Goal: Task Accomplishment & Management: Use online tool/utility

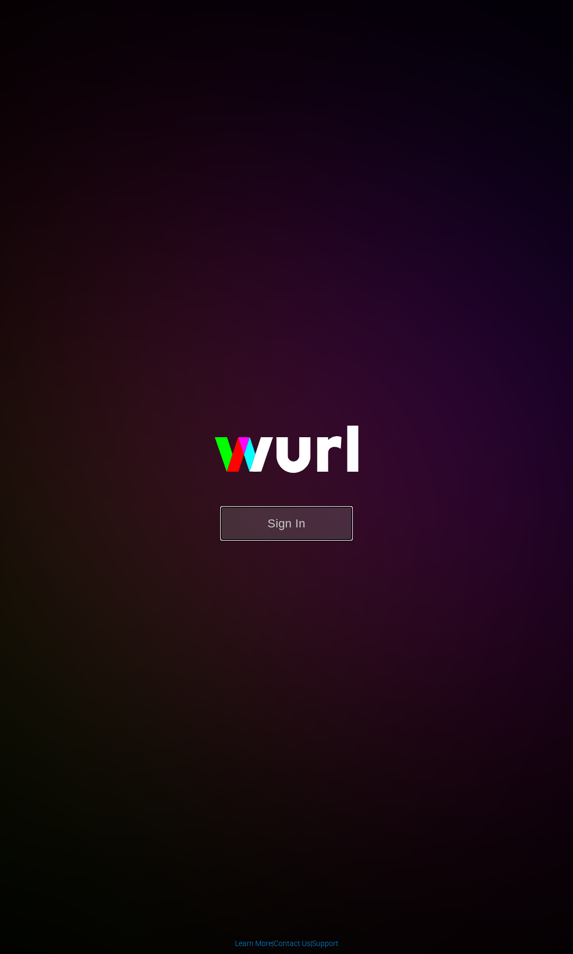
click at [287, 534] on button "Sign In" at bounding box center [286, 523] width 133 height 34
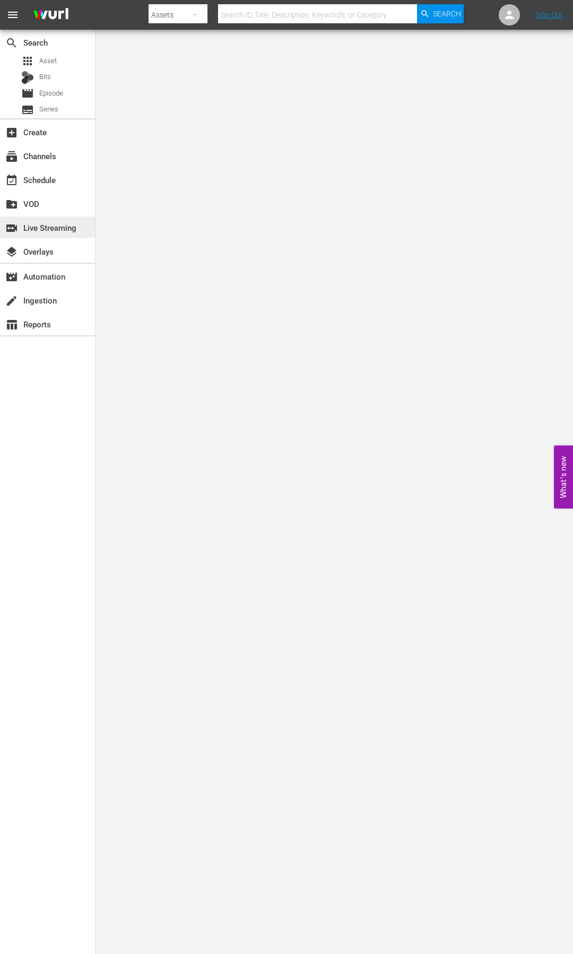
click at [59, 226] on div "switch_video Live Streaming" at bounding box center [29, 226] width 59 height 10
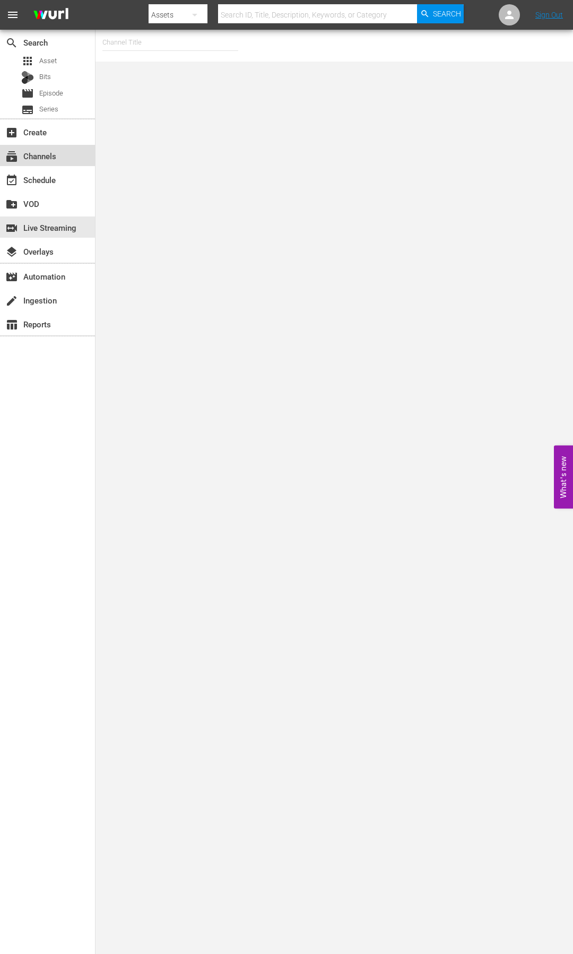
click at [37, 159] on div "subscriptions Channels" at bounding box center [29, 155] width 59 height 10
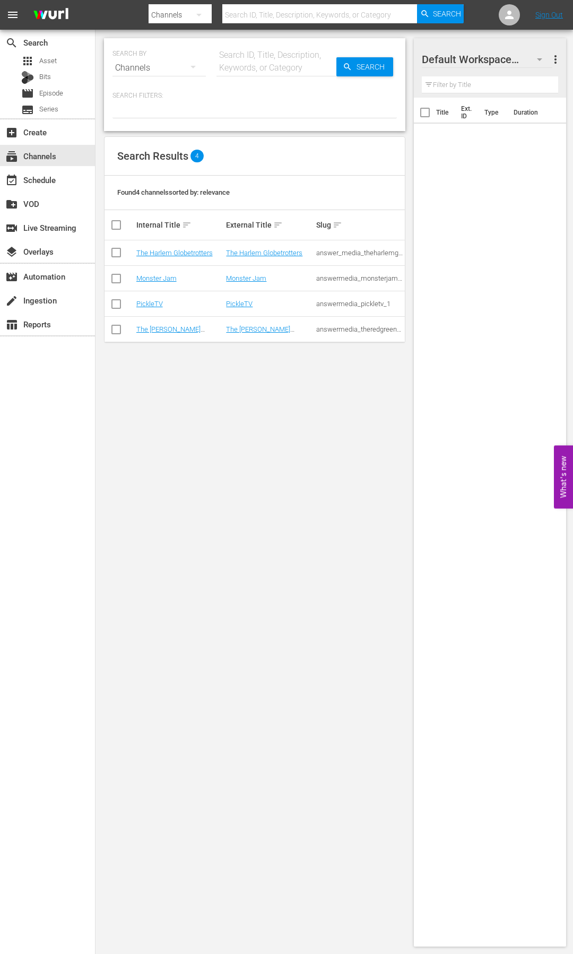
click at [115, 278] on input "checkbox" at bounding box center [116, 280] width 13 height 13
checkbox input "true"
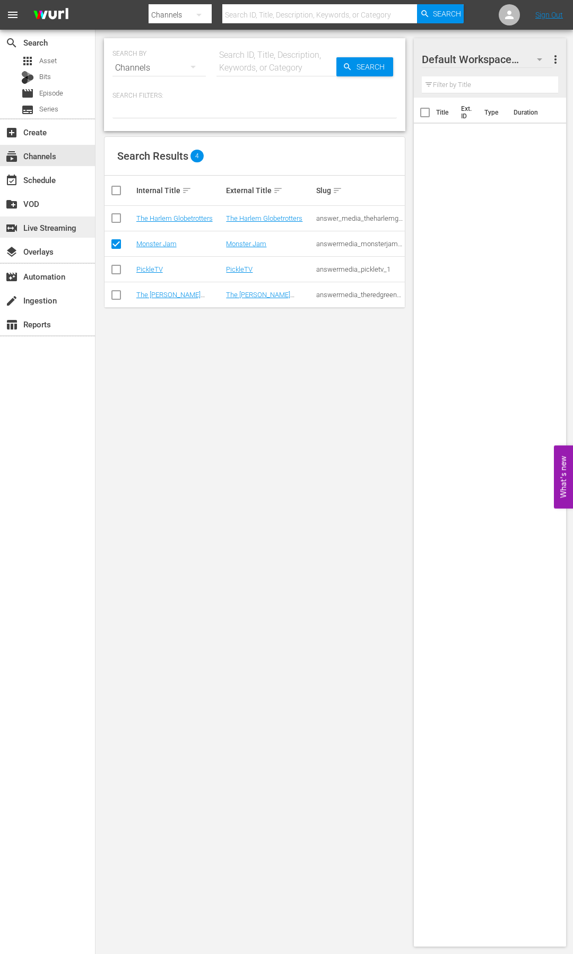
click at [62, 235] on div "switch_video Live Streaming" at bounding box center [47, 227] width 95 height 21
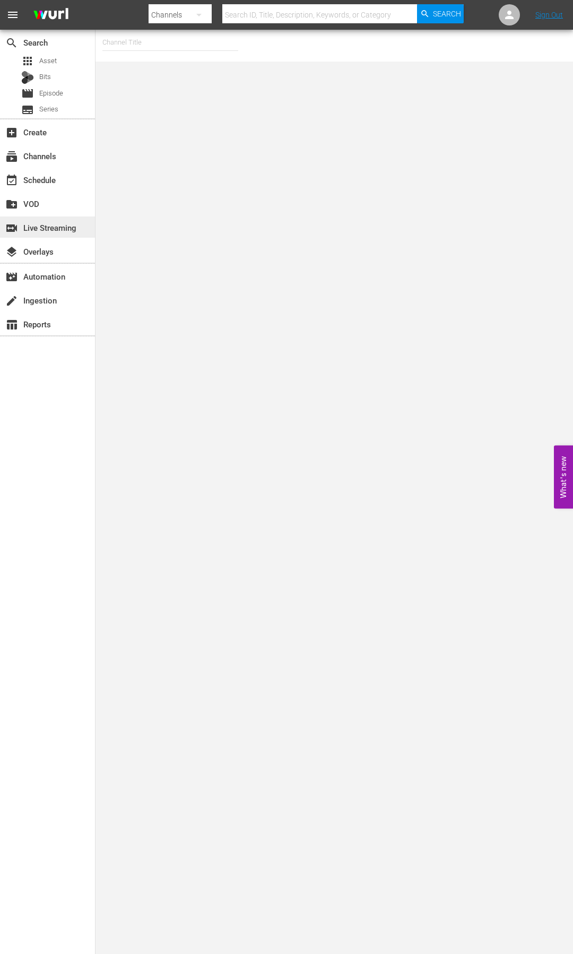
click at [48, 231] on div "switch_video Live Streaming" at bounding box center [29, 226] width 59 height 10
click at [56, 153] on div "subscriptions Channels" at bounding box center [29, 155] width 59 height 10
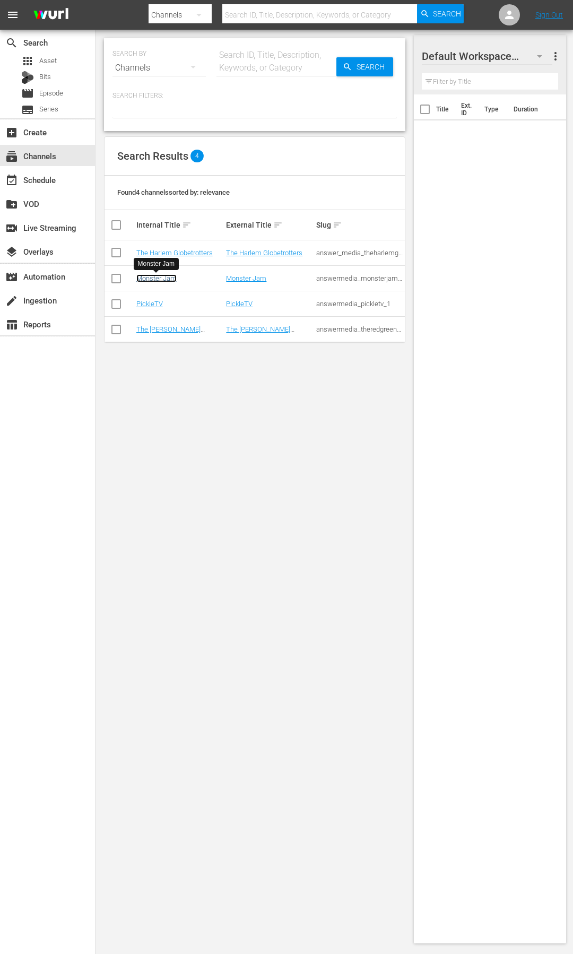
click at [159, 279] on link "Monster Jam" at bounding box center [156, 278] width 40 height 8
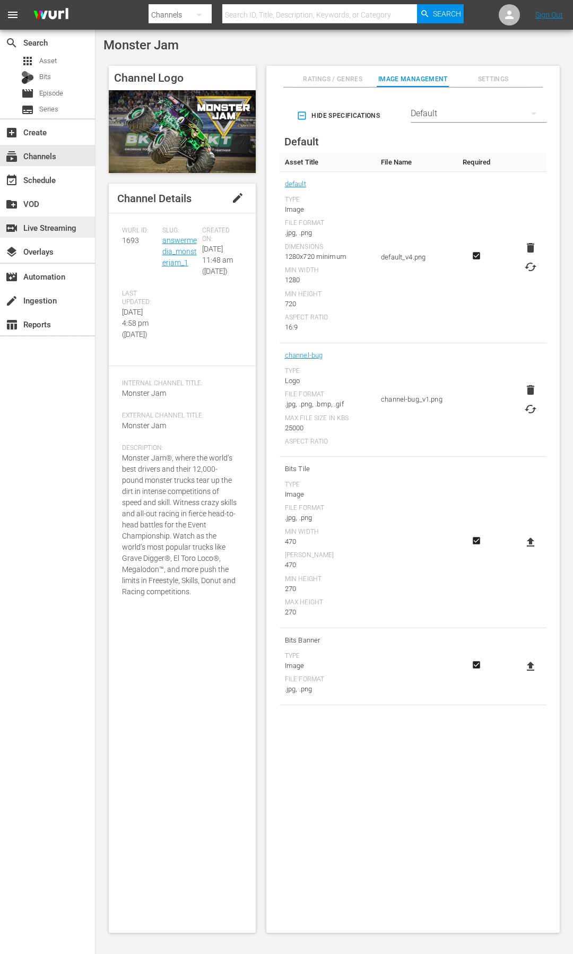
click at [51, 226] on div "switch_video Live Streaming" at bounding box center [29, 226] width 59 height 10
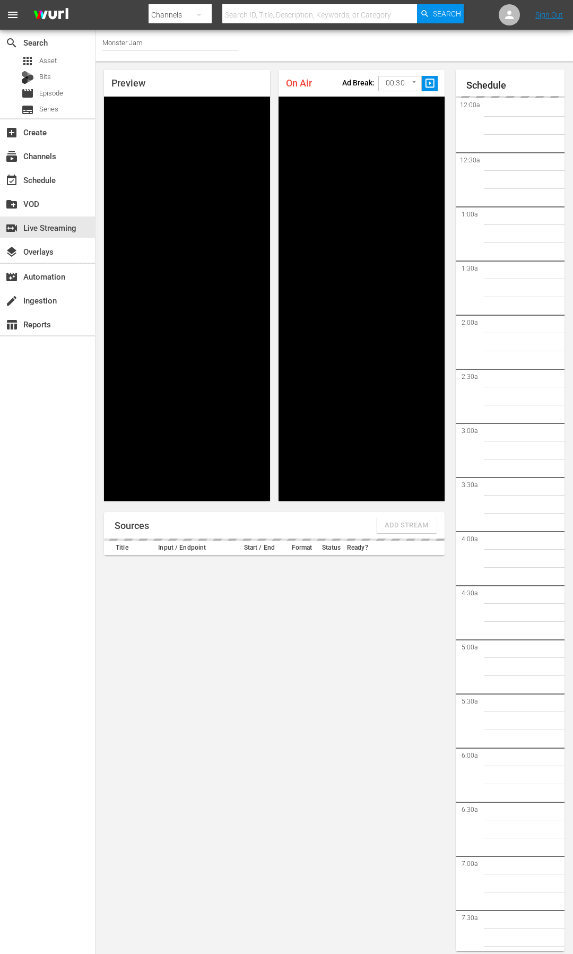
scroll to position [6, 0]
